Goal: Use online tool/utility: Use online tool/utility

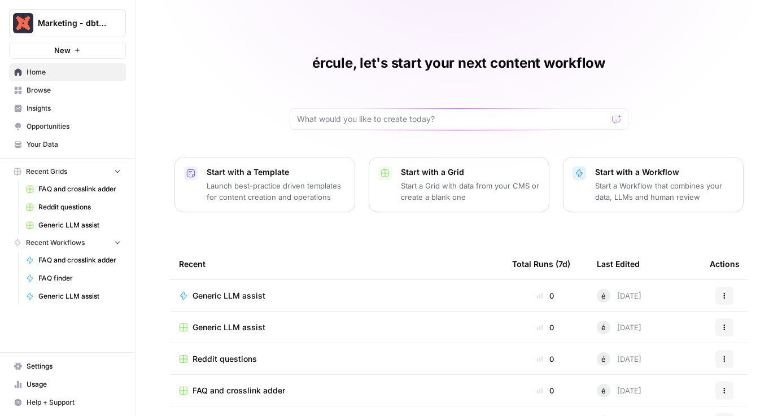
click at [64, 88] on span "Browse" at bounding box center [74, 90] width 94 height 10
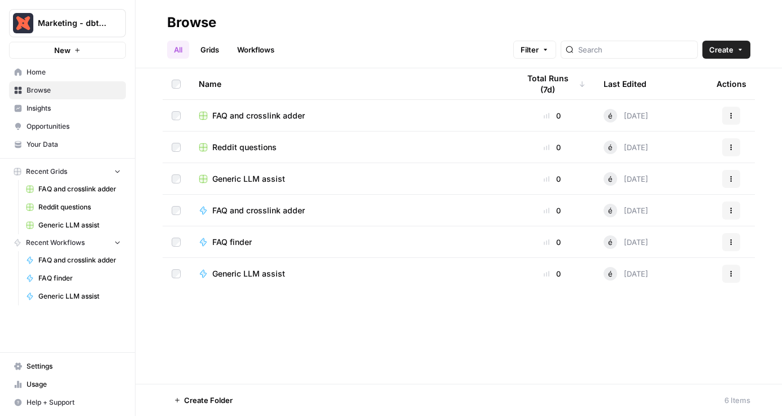
click at [65, 120] on link "Opportunities" at bounding box center [67, 126] width 117 height 18
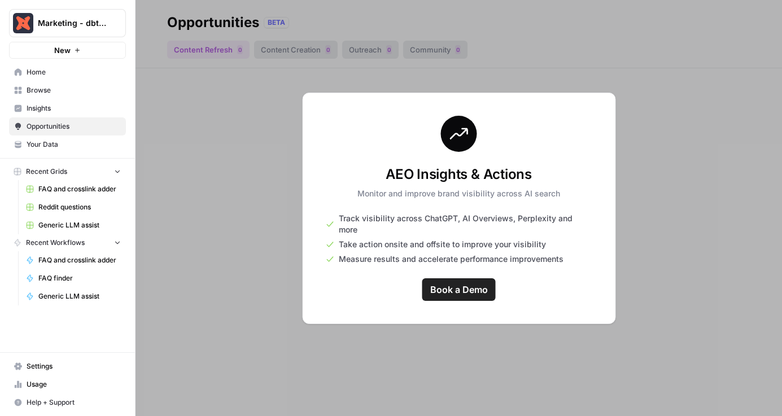
click at [66, 114] on link "Insights" at bounding box center [67, 108] width 117 height 18
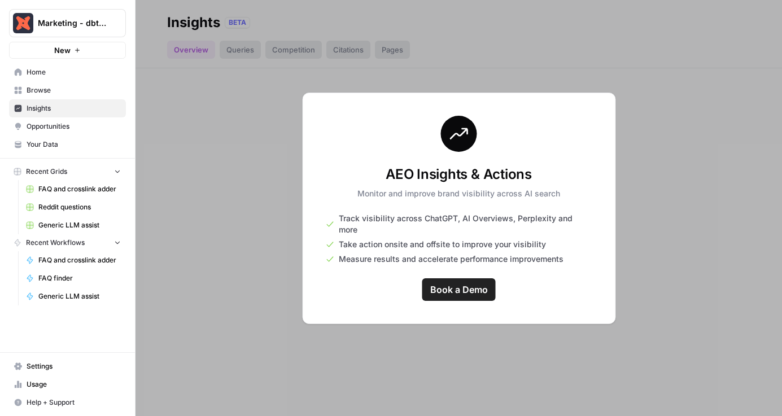
click at [55, 77] on span "Home" at bounding box center [74, 72] width 94 height 10
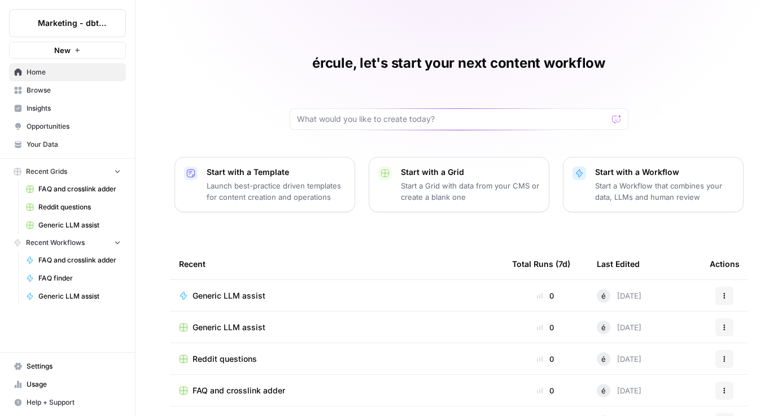
click at [79, 180] on link "FAQ and crosslink adder" at bounding box center [73, 189] width 105 height 18
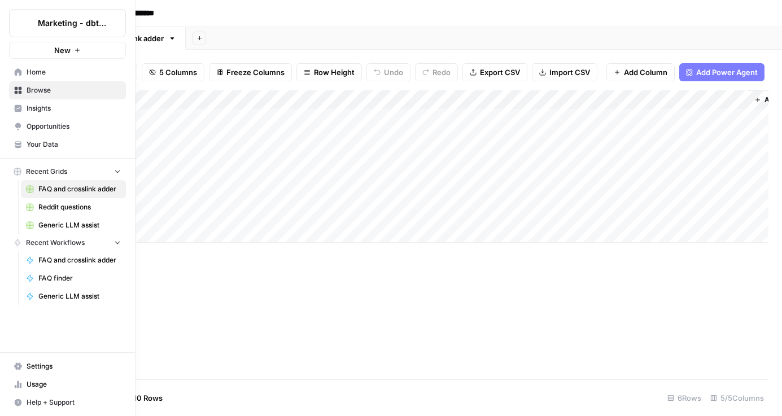
click at [80, 223] on span "Generic LLM assist" at bounding box center [79, 225] width 82 height 10
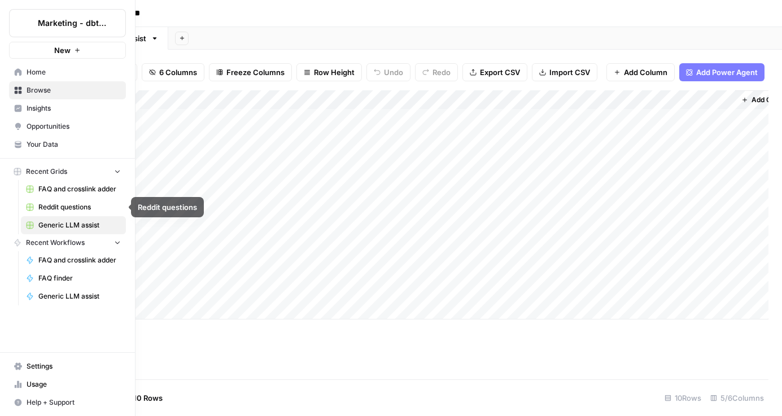
click at [71, 186] on span "FAQ and crosslink adder" at bounding box center [79, 189] width 82 height 10
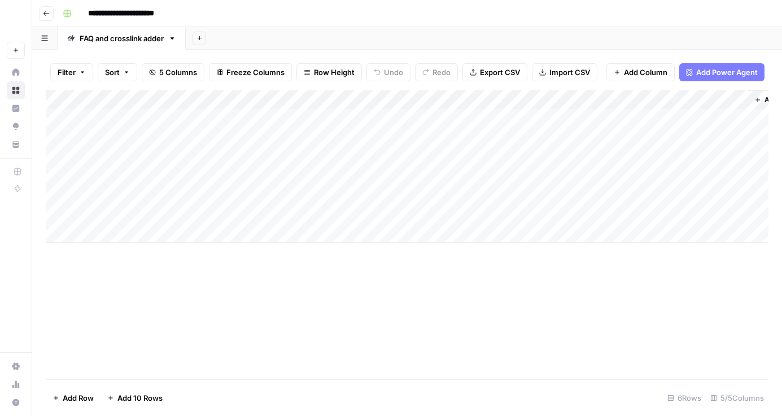
click at [50, 12] on button "Go back" at bounding box center [46, 13] width 15 height 15
click at [554, 213] on div "Add Column" at bounding box center [407, 204] width 722 height 229
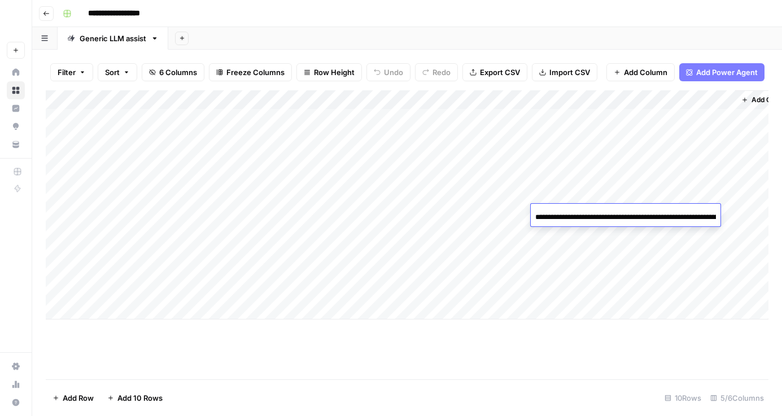
scroll to position [0, 159]
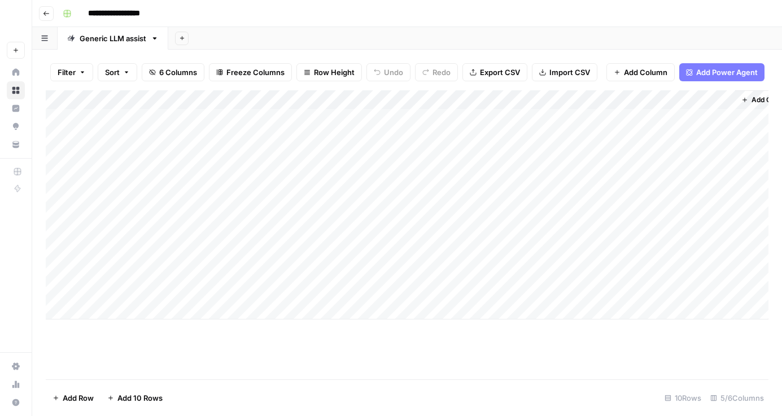
click at [622, 138] on div "Add Column" at bounding box center [407, 204] width 722 height 229
